Goal: Information Seeking & Learning: Learn about a topic

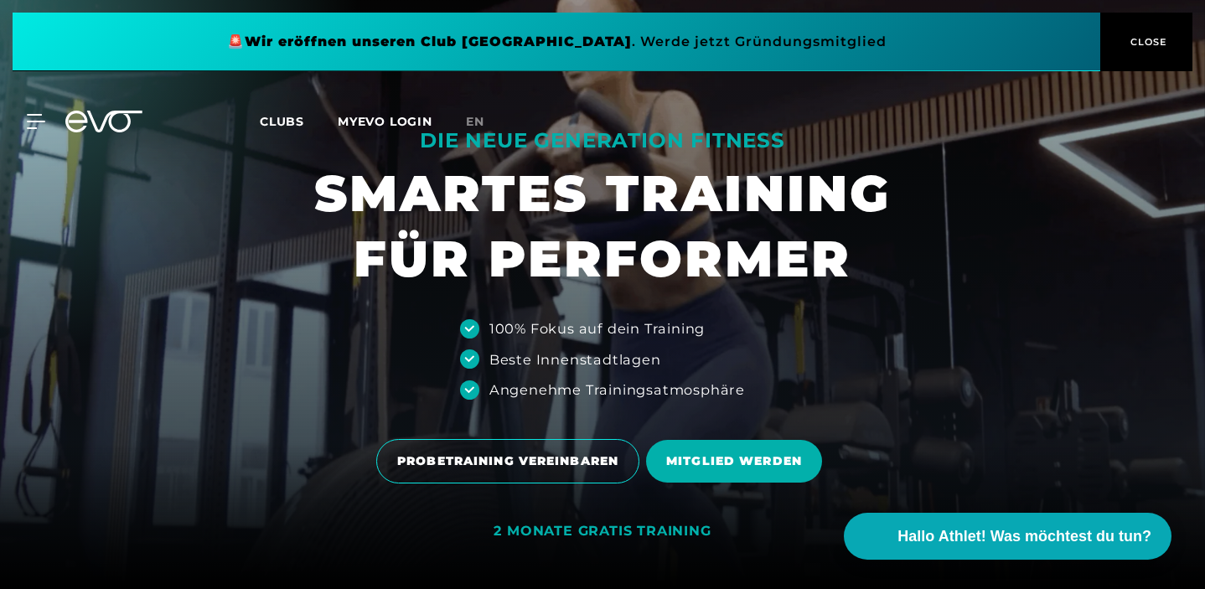
click at [1161, 40] on span "CLOSE" at bounding box center [1146, 41] width 41 height 15
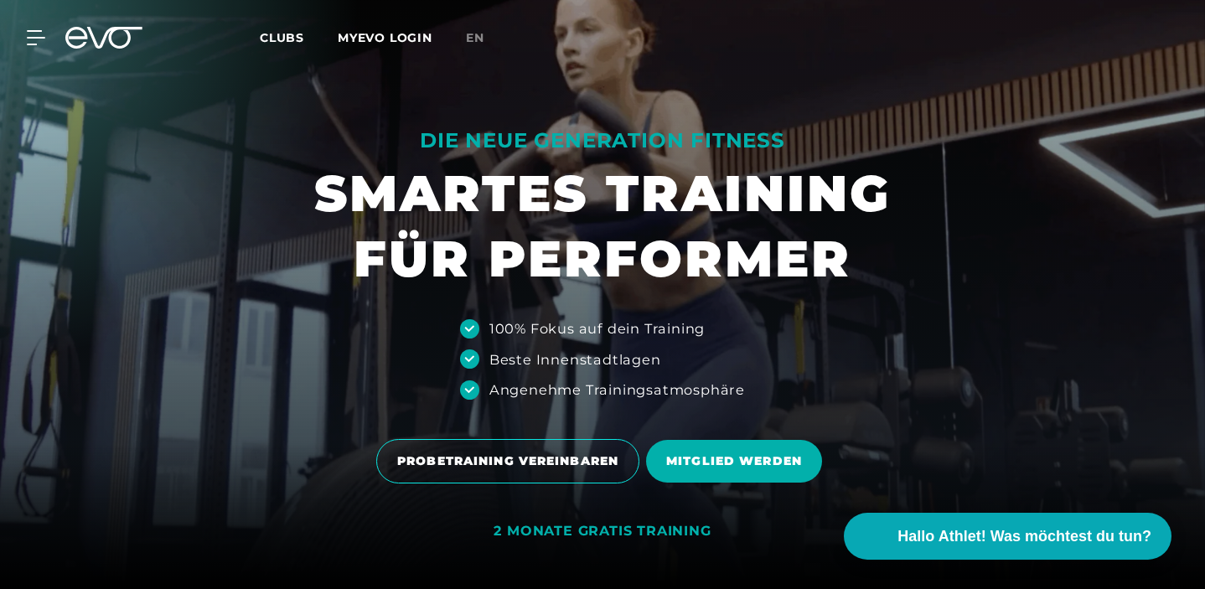
scroll to position [20, 0]
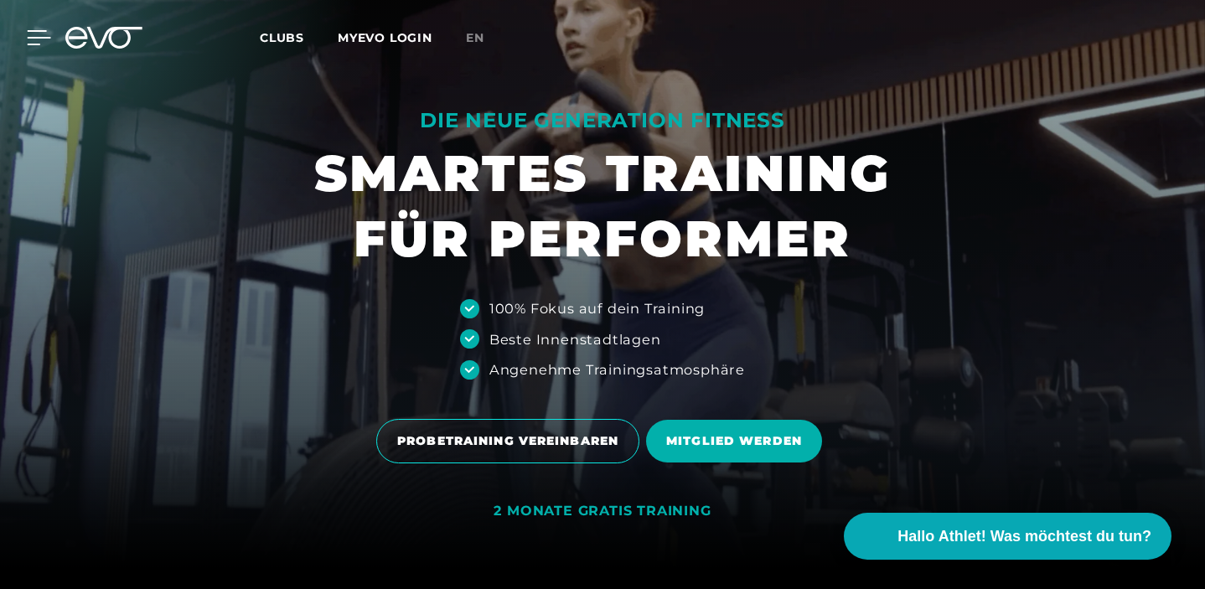
click at [38, 38] on icon at bounding box center [39, 37] width 23 height 13
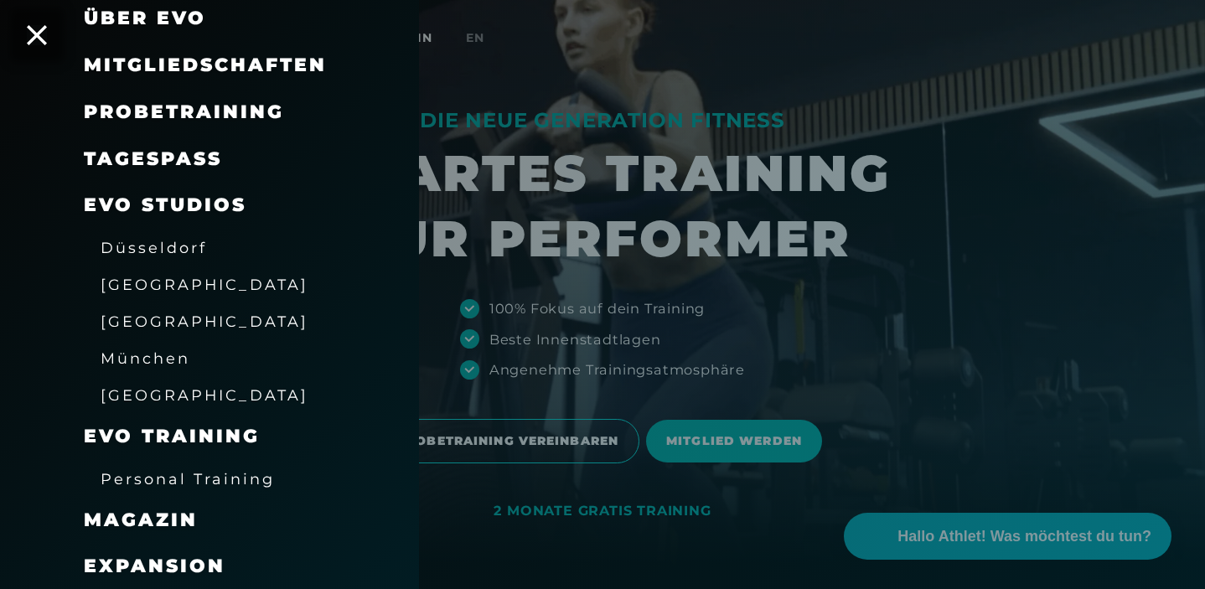
scroll to position [230, 0]
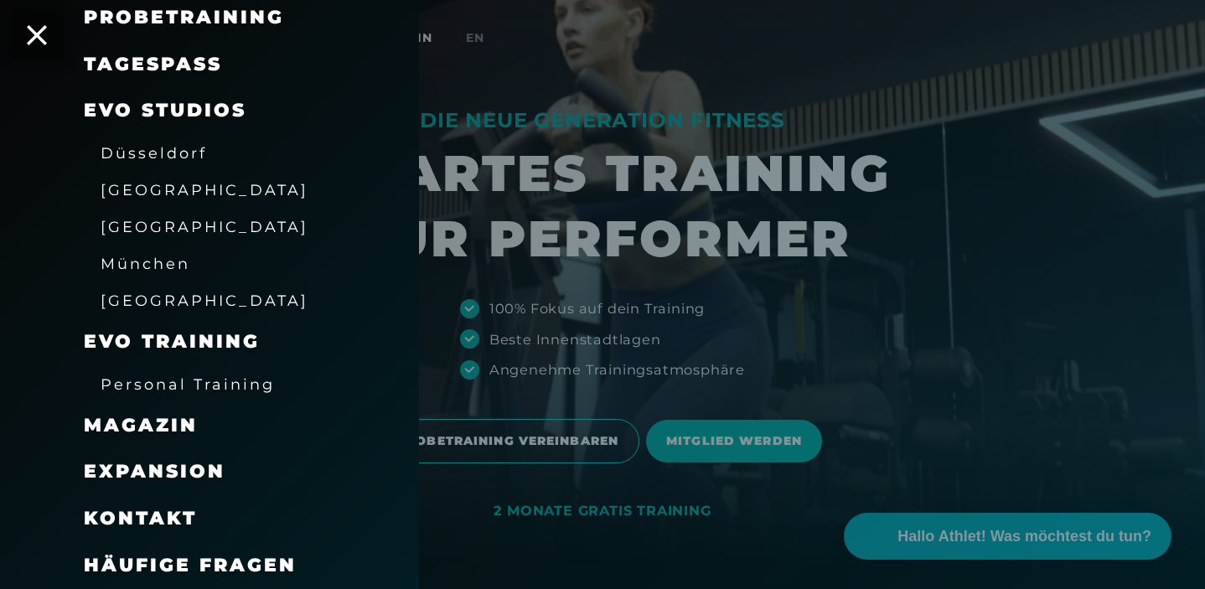
click at [182, 473] on span "Expansion" at bounding box center [155, 471] width 142 height 23
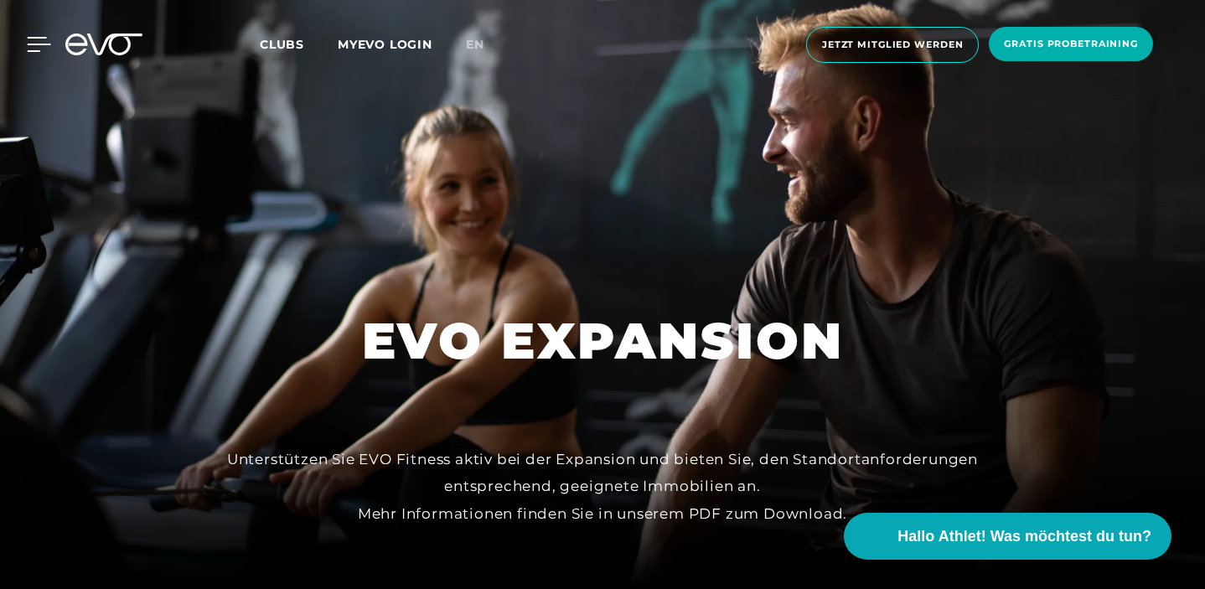
click at [34, 50] on icon at bounding box center [39, 44] width 24 height 15
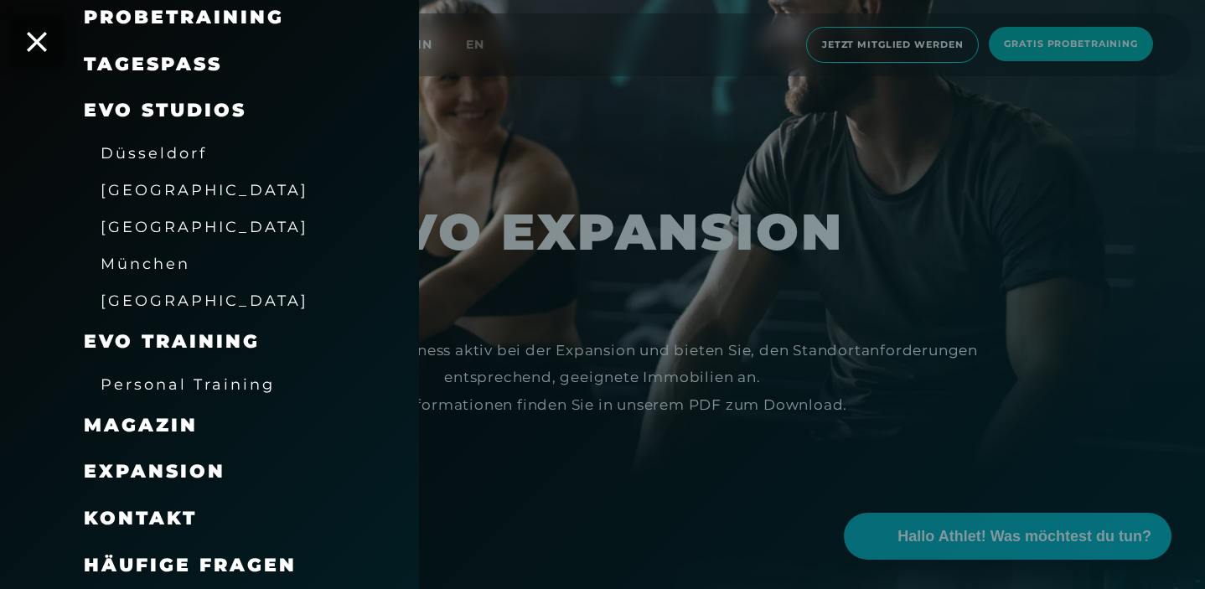
scroll to position [172, 0]
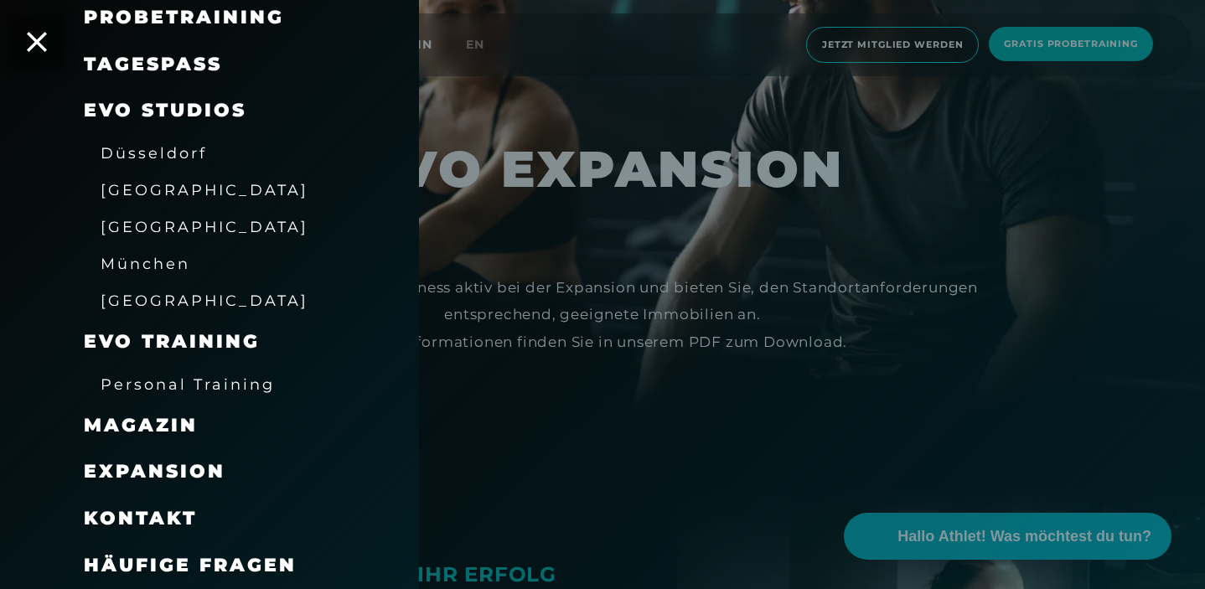
click at [137, 516] on span "Kontakt" at bounding box center [140, 518] width 113 height 23
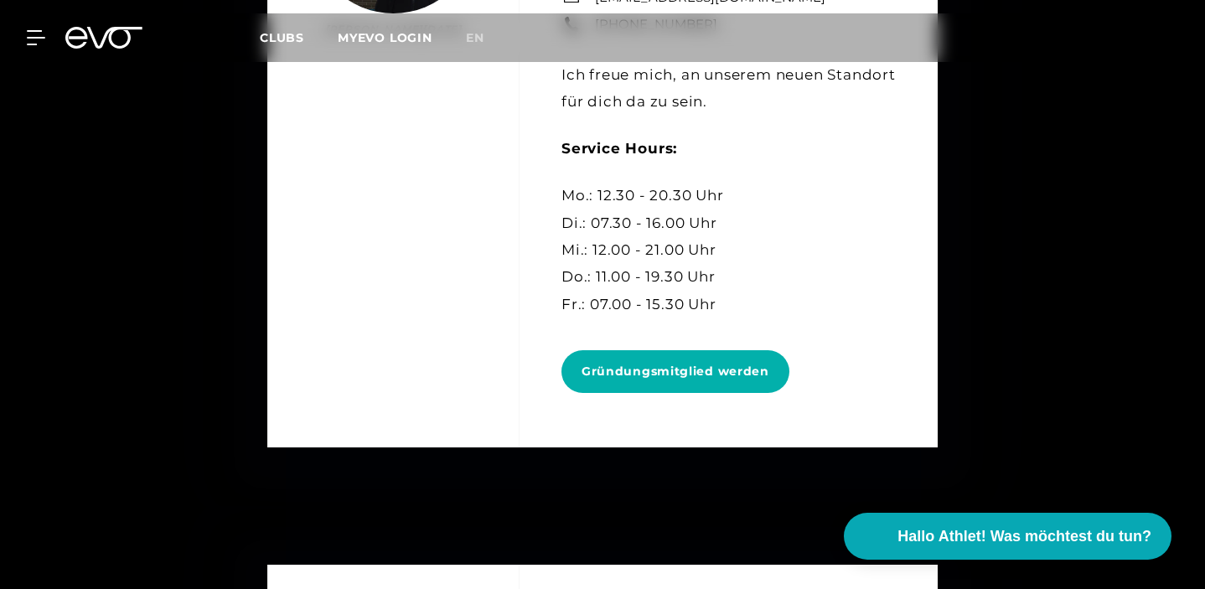
scroll to position [8029, 0]
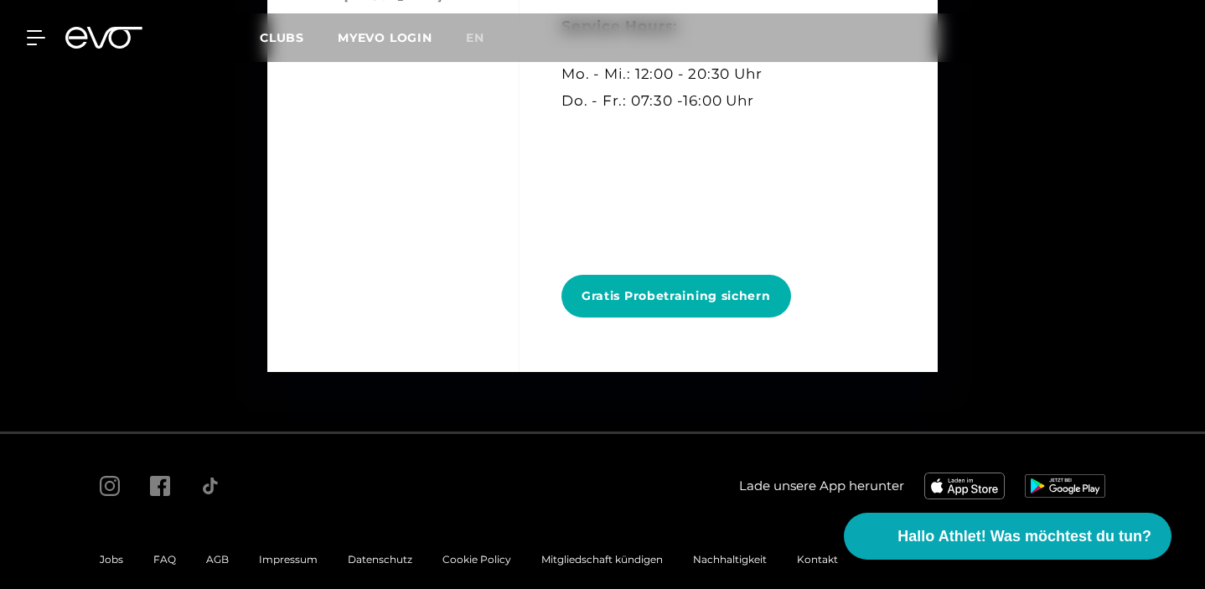
click at [110, 553] on span "Jobs" at bounding box center [111, 559] width 23 height 13
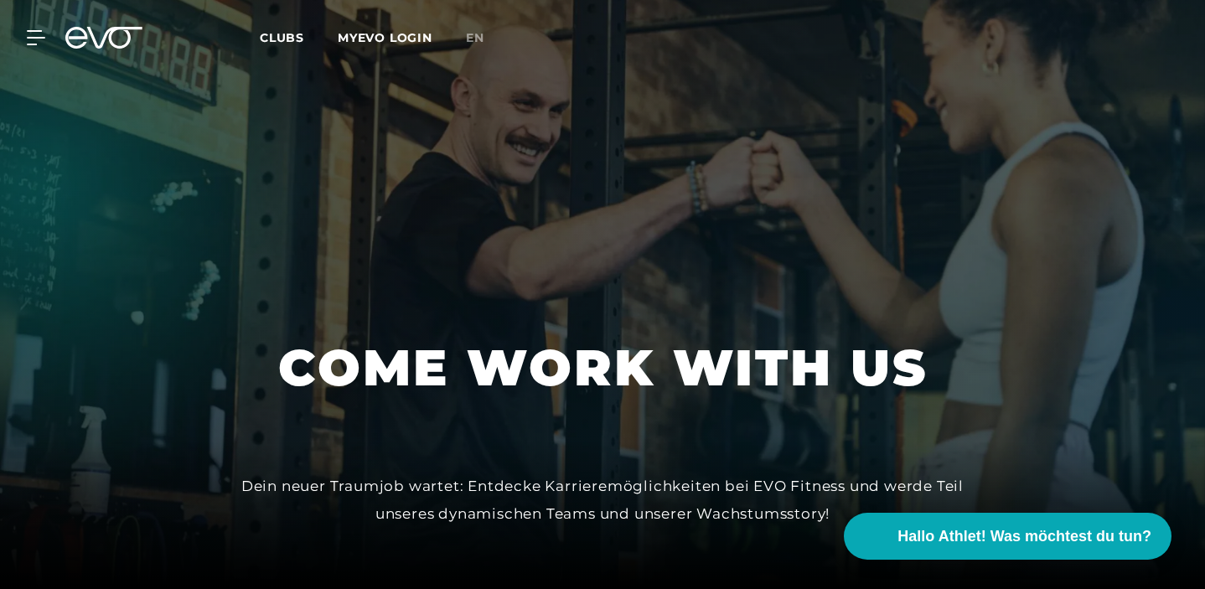
click at [285, 39] on span "Clubs" at bounding box center [282, 37] width 44 height 15
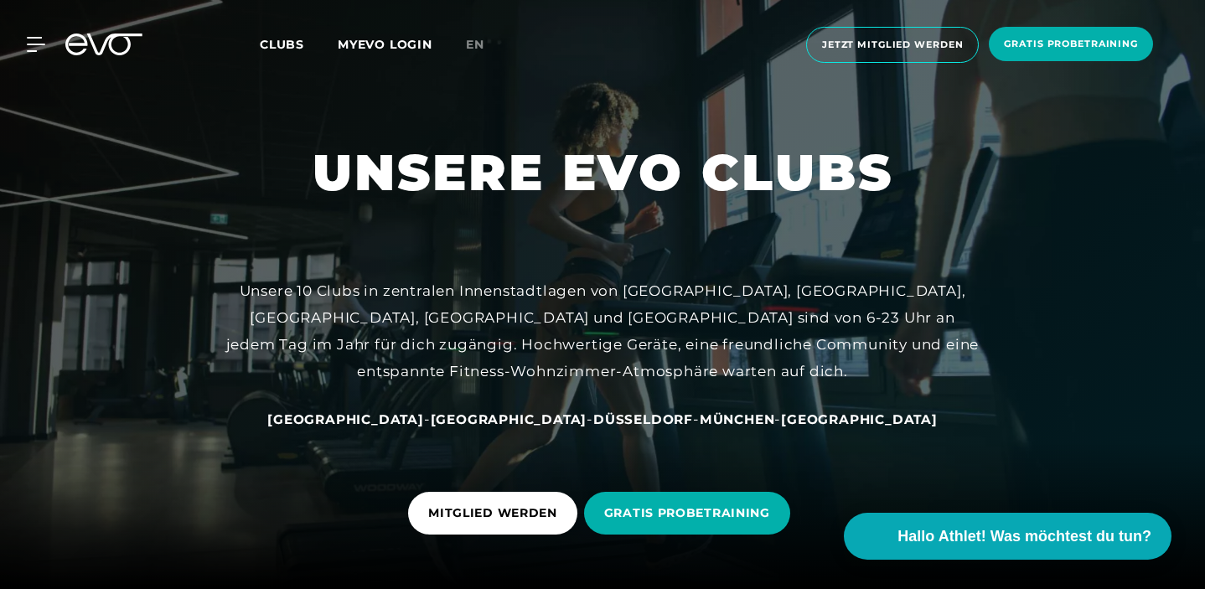
click at [593, 422] on span "Düsseldorf" at bounding box center [643, 419] width 100 height 16
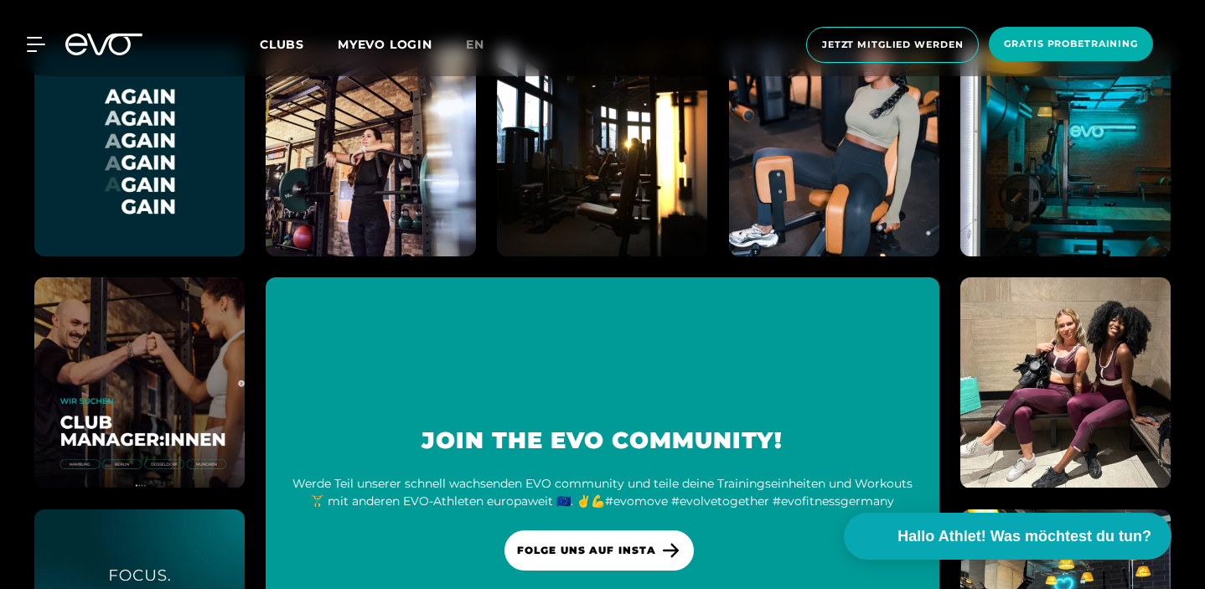
scroll to position [4763, 0]
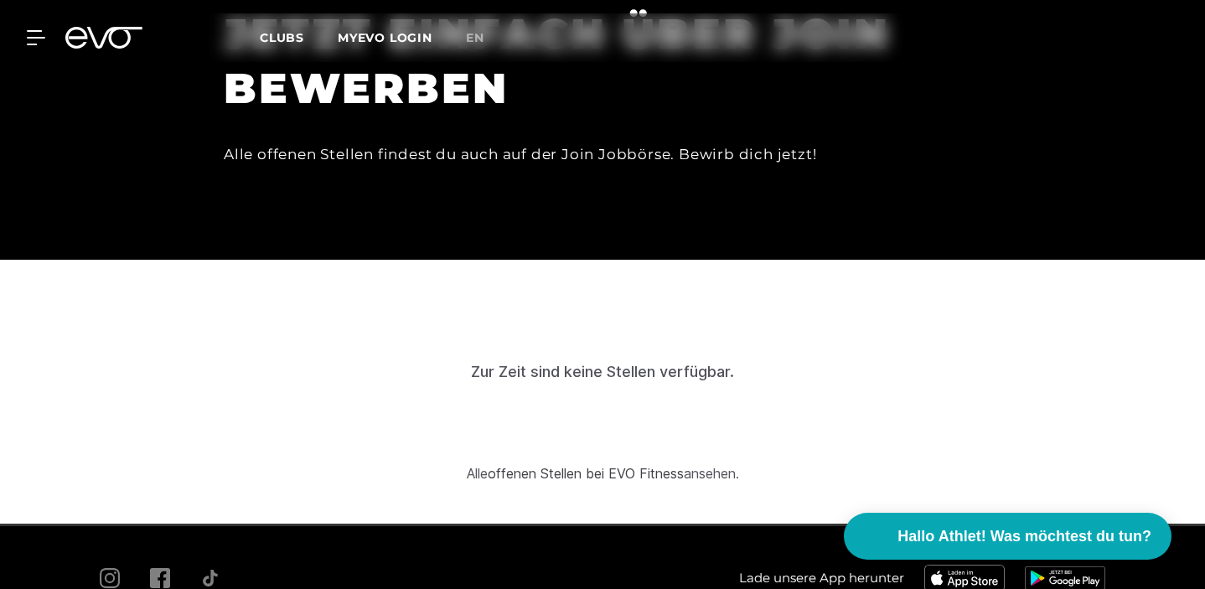
scroll to position [4730, 0]
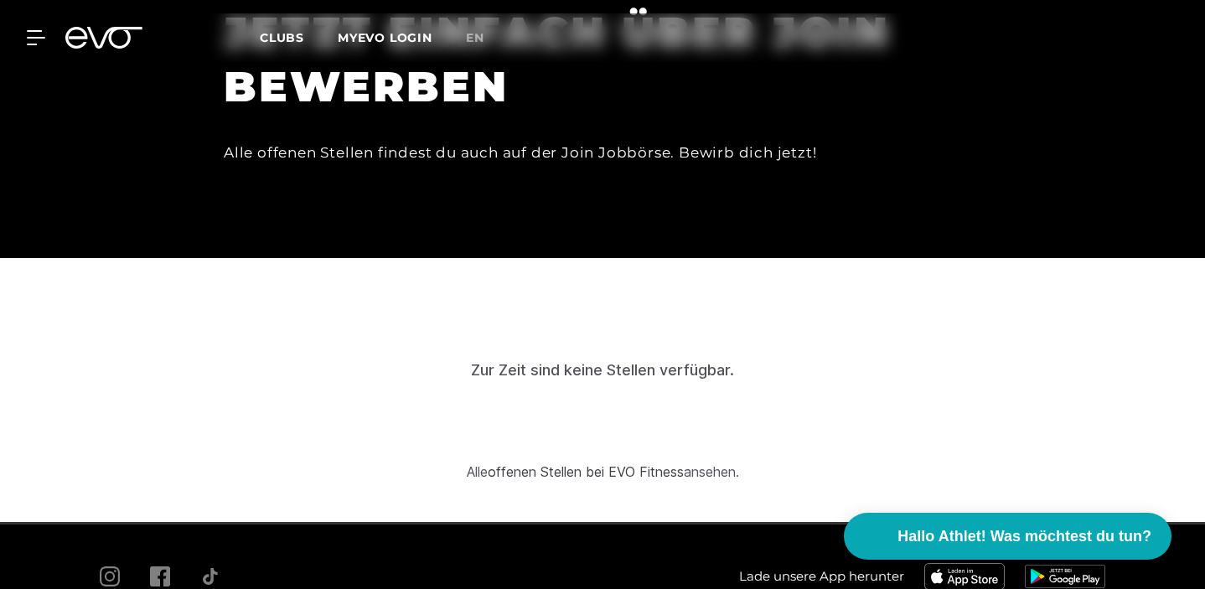
click at [639, 463] on link "offenen Stellen bei EVO Fitness" at bounding box center [586, 471] width 196 height 17
